Goal: Transaction & Acquisition: Obtain resource

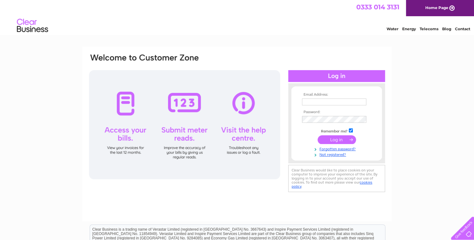
type input "NATC@Barnsdales.co.uk"
click at [339, 137] on input "submit" at bounding box center [336, 139] width 38 height 9
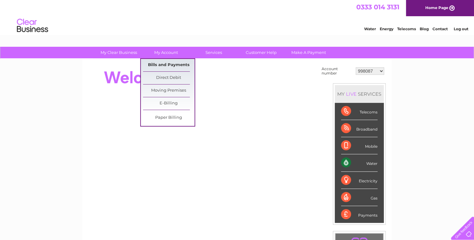
click at [173, 65] on link "Bills and Payments" at bounding box center [168, 65] width 51 height 12
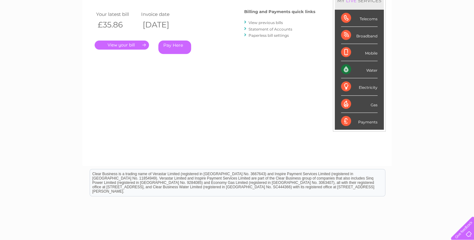
scroll to position [100, 0]
click at [130, 46] on link "." at bounding box center [122, 44] width 54 height 9
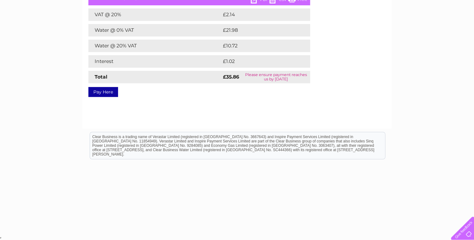
scroll to position [30, 0]
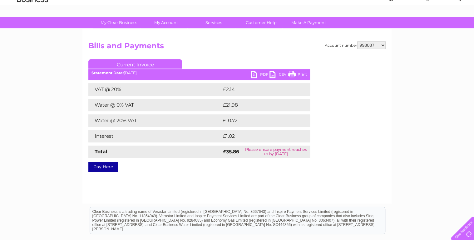
click at [263, 75] on link "PDF" at bounding box center [260, 75] width 19 height 9
click at [376, 46] on select "998087 30277024" at bounding box center [371, 44] width 28 height 7
select select "30277024"
click at [357, 41] on select "998087 30277024" at bounding box center [371, 44] width 28 height 7
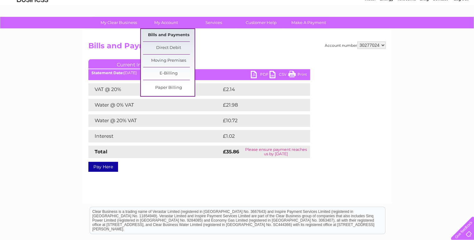
click at [174, 36] on link "Bills and Payments" at bounding box center [168, 35] width 51 height 12
click at [169, 36] on link "Bills and Payments" at bounding box center [168, 35] width 51 height 12
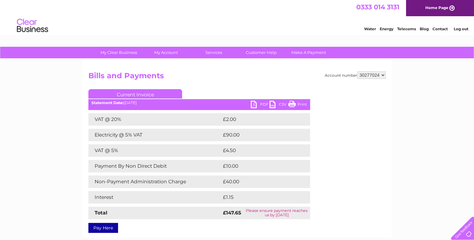
click at [258, 102] on link "PDF" at bounding box center [260, 105] width 19 height 9
click at [370, 75] on select "998087 30277024" at bounding box center [371, 74] width 28 height 7
select select "998087"
click at [357, 71] on select "998087 30277024" at bounding box center [371, 74] width 28 height 7
click at [378, 75] on select "998087 30277024" at bounding box center [371, 74] width 28 height 7
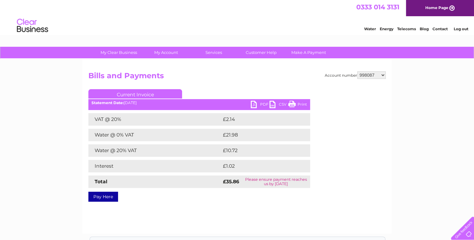
click at [380, 76] on select "998087 30277024" at bounding box center [371, 74] width 28 height 7
select select "30277024"
click at [357, 71] on select "998087 30277024" at bounding box center [371, 74] width 28 height 7
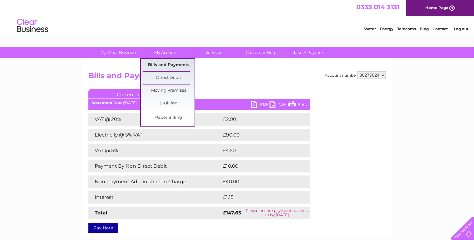
click at [169, 66] on link "Bills and Payments" at bounding box center [168, 65] width 51 height 12
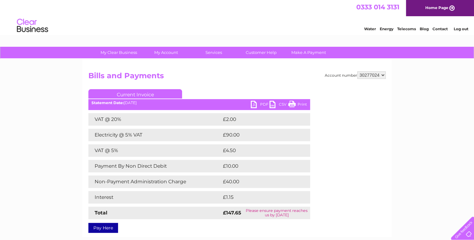
click at [27, 24] on img at bounding box center [33, 25] width 32 height 19
